Goal: Task Accomplishment & Management: Use online tool/utility

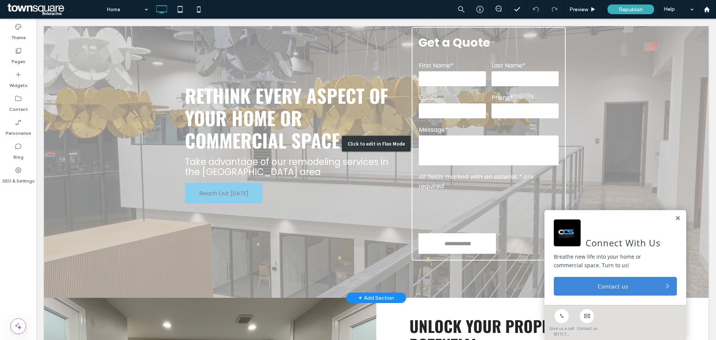
scroll to position [149, 0]
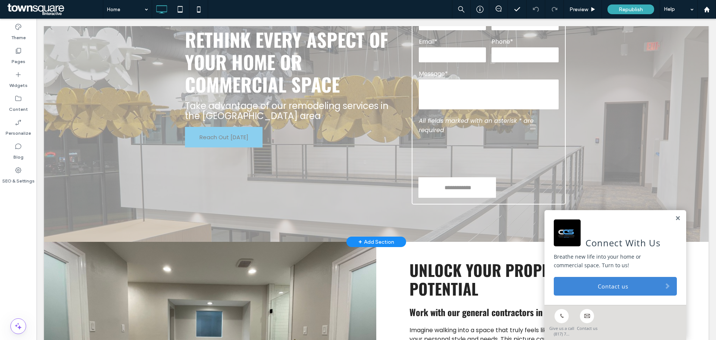
drag, startPoint x: 674, startPoint y: 218, endPoint x: 669, endPoint y: 215, distance: 4.9
click at [675, 218] on link at bounding box center [678, 218] width 6 height 6
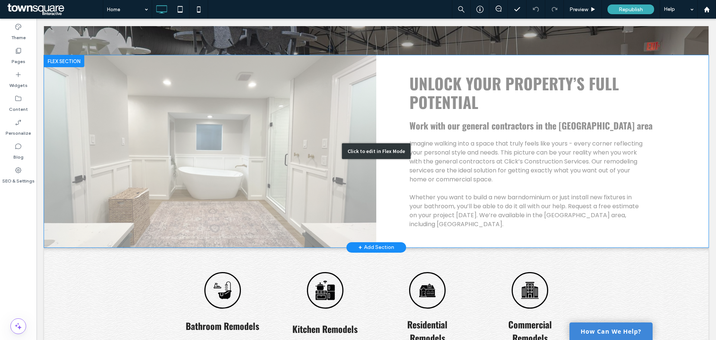
click at [454, 160] on div "Click to edit in Flex Mode" at bounding box center [376, 151] width 665 height 192
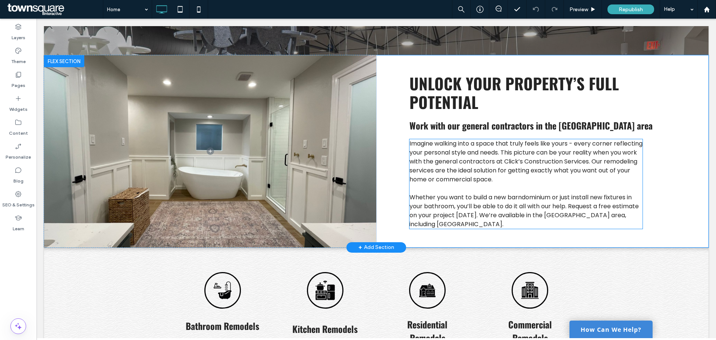
scroll to position [322, 0]
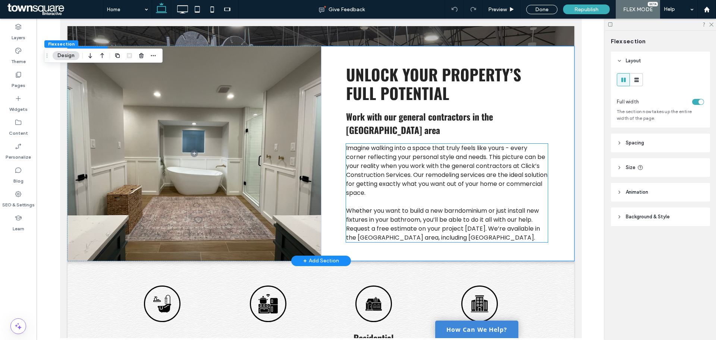
click at [438, 160] on span "Imagine walking into a space that truly feels like yours - every corner reflect…" at bounding box center [446, 170] width 201 height 53
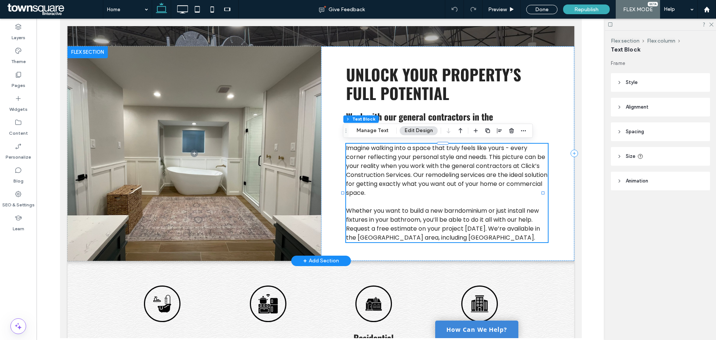
click at [438, 160] on span "Imagine walking into a space that truly feels like yours - every corner reflect…" at bounding box center [446, 170] width 201 height 53
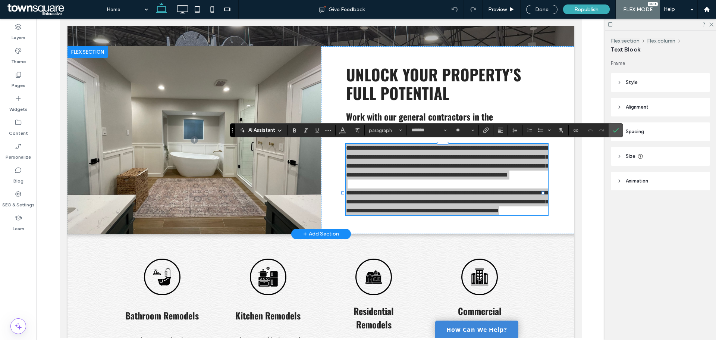
click at [270, 131] on span "AI Assistant" at bounding box center [262, 129] width 27 height 7
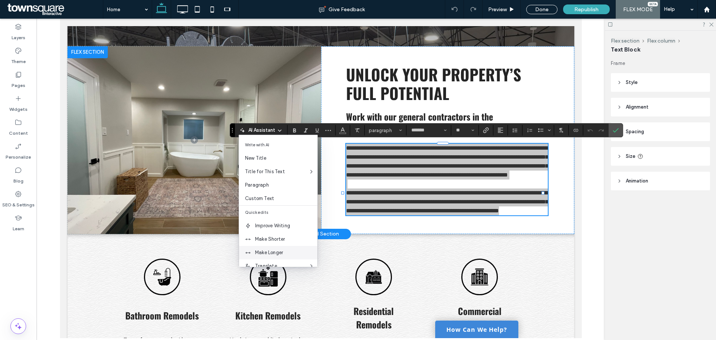
click at [283, 251] on span "Make Longer" at bounding box center [286, 252] width 62 height 7
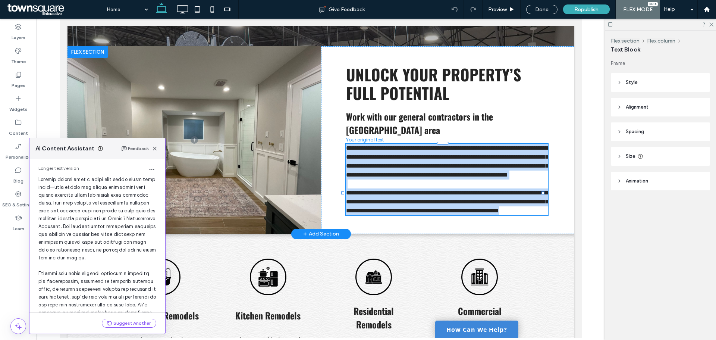
scroll to position [0, 0]
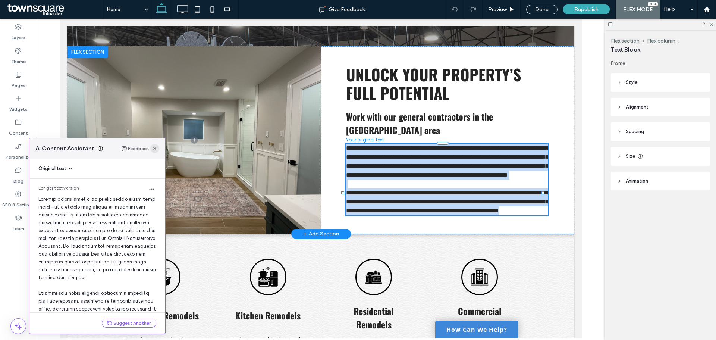
click at [155, 149] on use "button" at bounding box center [155, 149] width 4 height 4
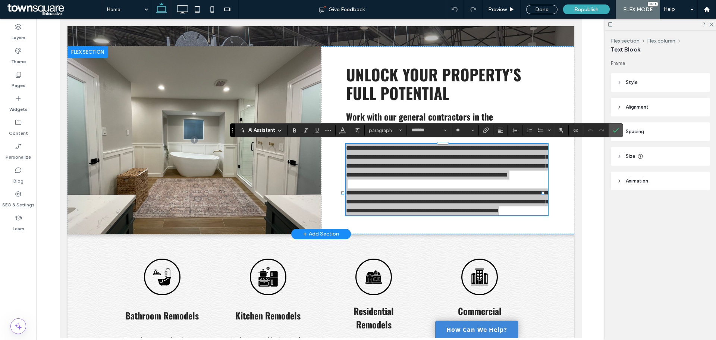
click at [273, 128] on span "AI Assistant" at bounding box center [262, 129] width 27 height 7
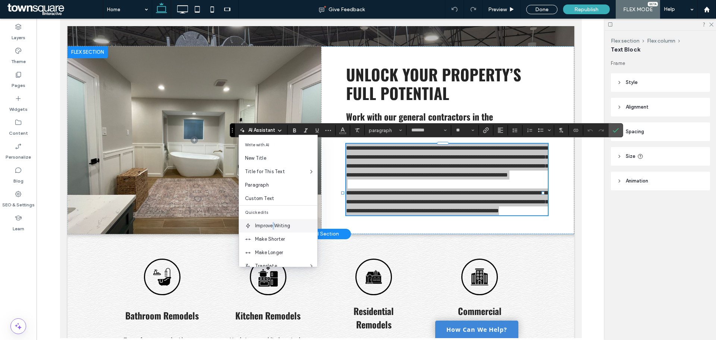
drag, startPoint x: 274, startPoint y: 228, endPoint x: 214, endPoint y: 209, distance: 62.2
click at [274, 228] on span "Improve Writing" at bounding box center [286, 225] width 62 height 7
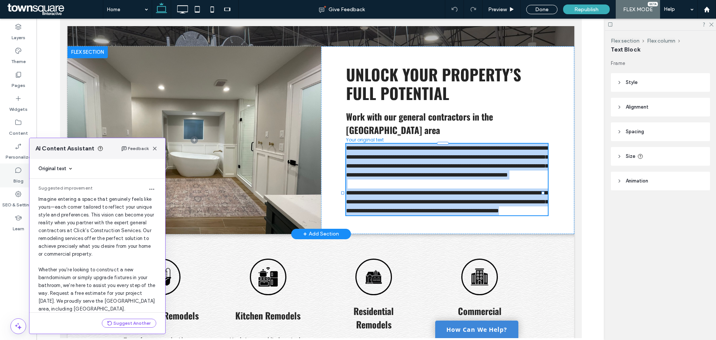
scroll to position [20, 0]
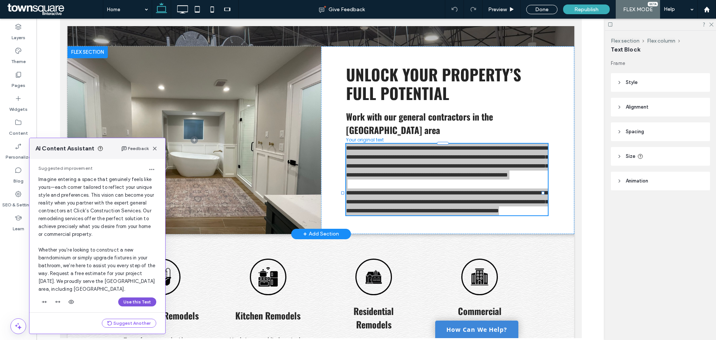
click at [142, 304] on button "Use this Text" at bounding box center [137, 301] width 38 height 9
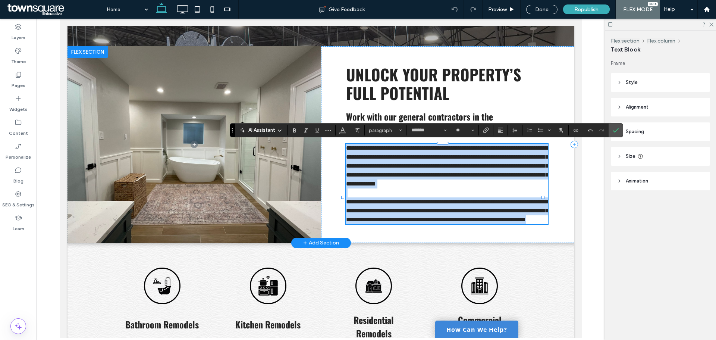
click at [396, 187] on span "**********" at bounding box center [447, 165] width 202 height 41
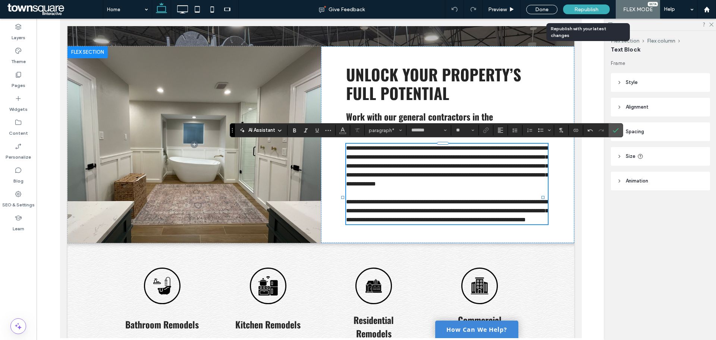
click at [587, 11] on span "Republish" at bounding box center [587, 9] width 24 height 6
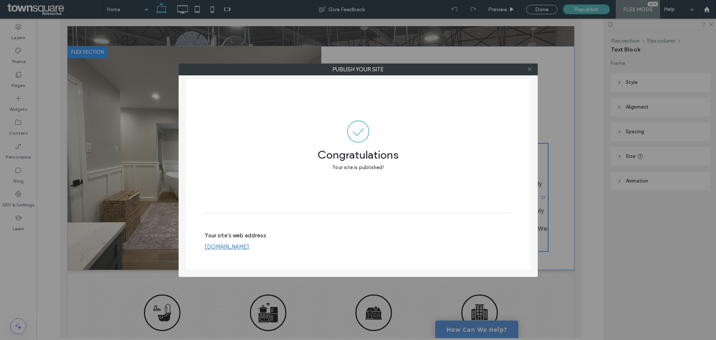
click at [531, 71] on use at bounding box center [530, 70] width 4 height 4
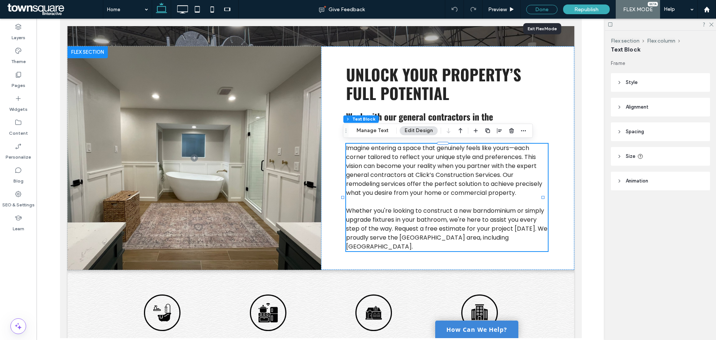
click at [538, 10] on div "Done" at bounding box center [542, 9] width 31 height 9
